Goal: Task Accomplishment & Management: Use online tool/utility

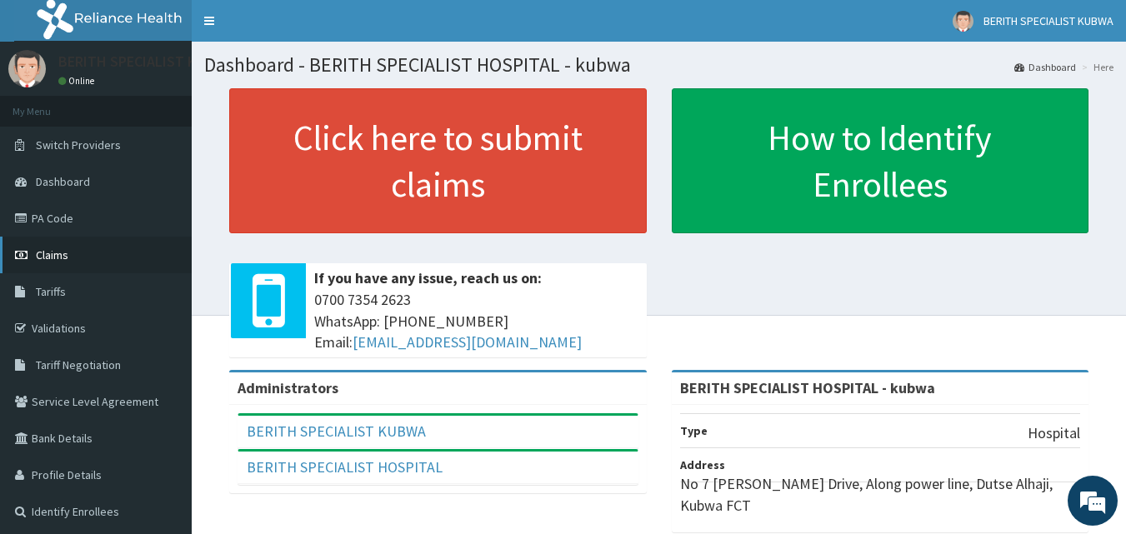
click at [19, 254] on icon at bounding box center [23, 255] width 17 height 12
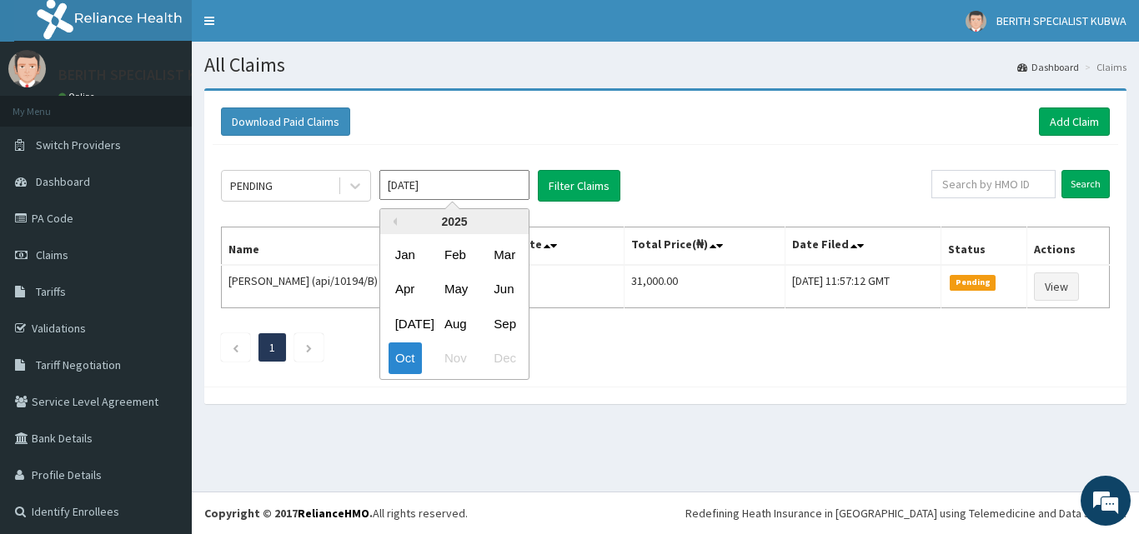
click at [474, 188] on input "Oct 2025" at bounding box center [454, 185] width 150 height 30
click at [502, 326] on div "Sep" at bounding box center [503, 323] width 33 height 31
type input "Sep 2025"
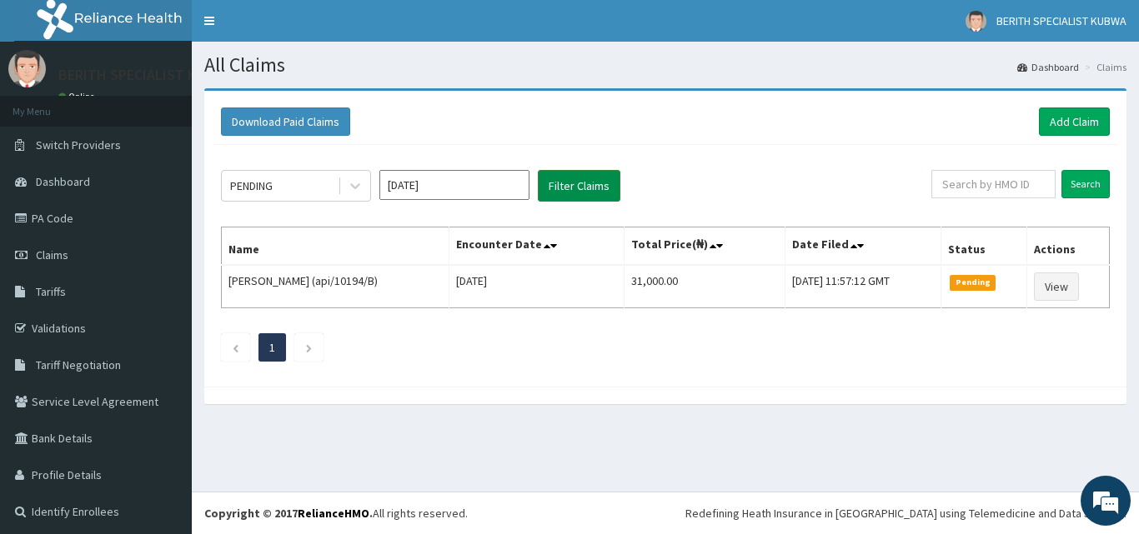
click at [567, 188] on button "Filter Claims" at bounding box center [579, 186] width 83 height 32
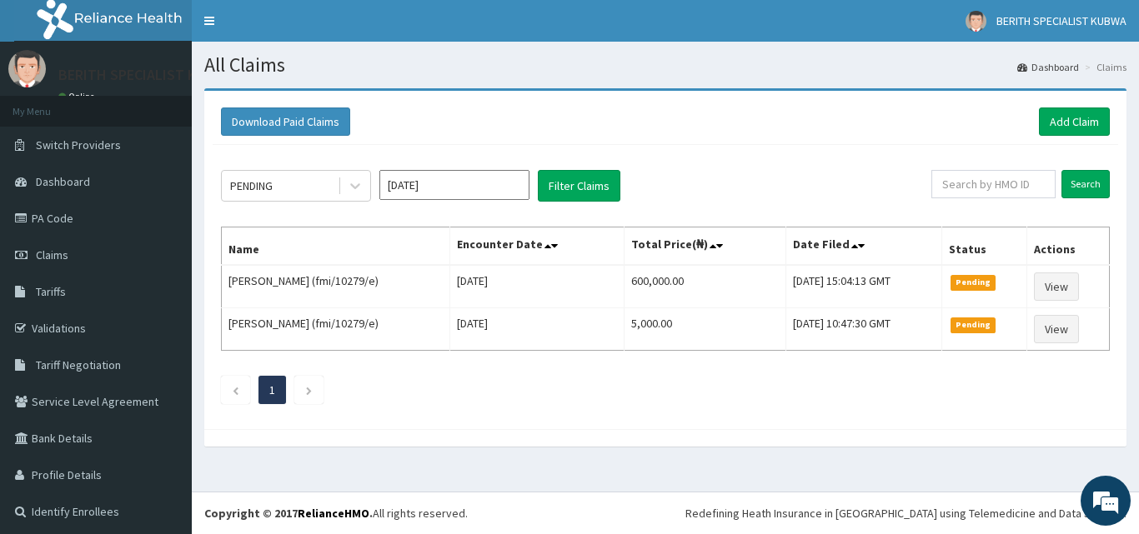
click at [224, 370] on div "PENDING Sep 2025 Filter Claims Search Name Encounter Date Total Price(₦) Date F…" at bounding box center [665, 283] width 905 height 276
